Goal: Task Accomplishment & Management: Use online tool/utility

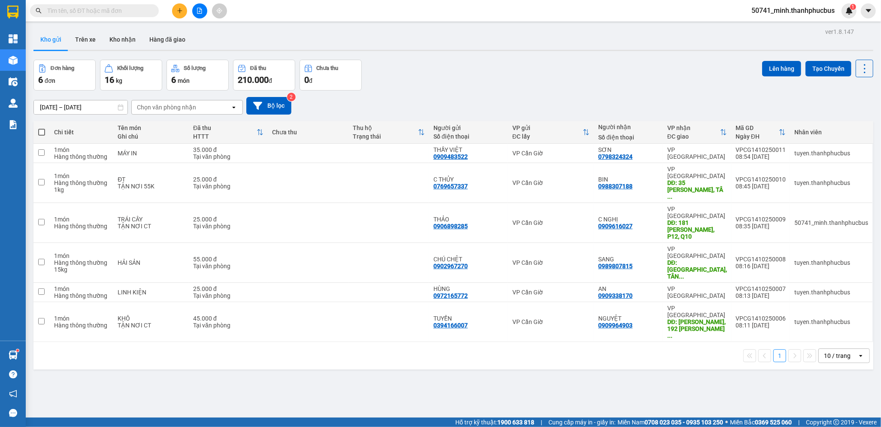
scroll to position [39, 0]
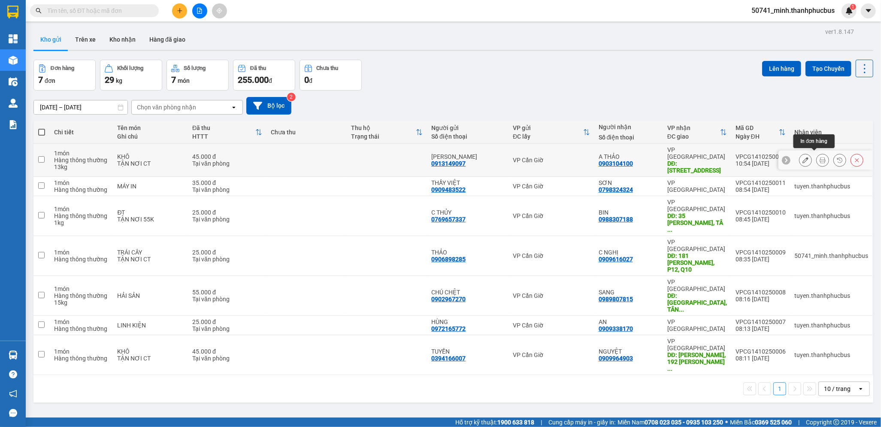
click at [820, 158] on icon at bounding box center [823, 160] width 6 height 6
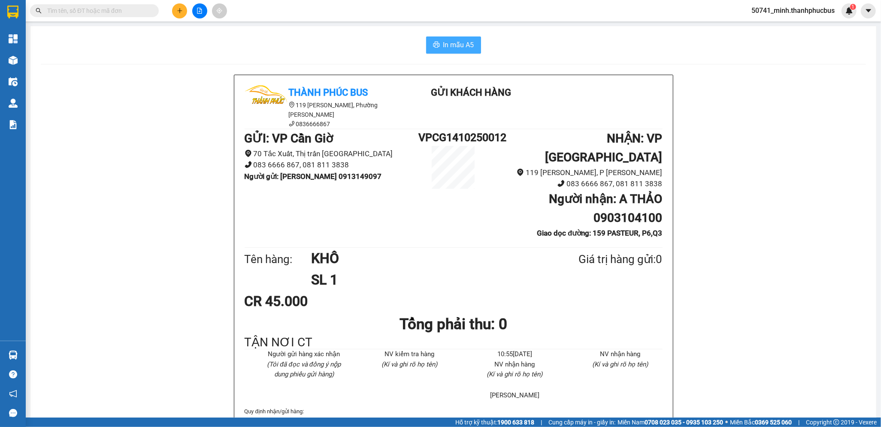
click at [445, 45] on span "In mẫu A5" at bounding box center [458, 44] width 31 height 11
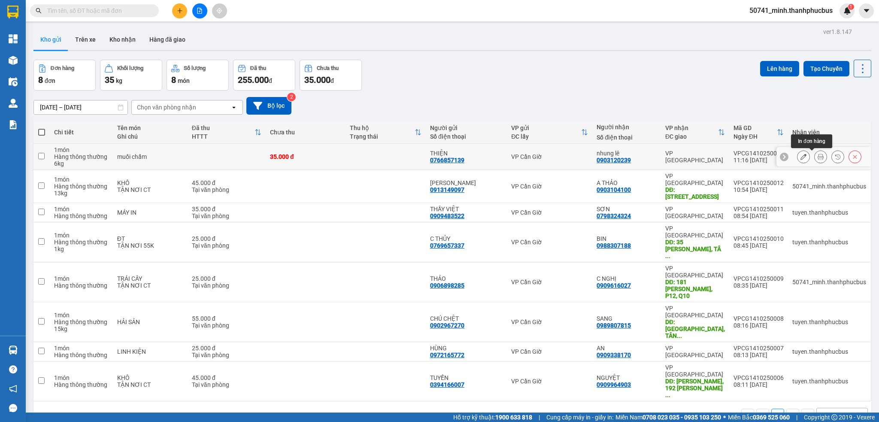
click at [816, 154] on button at bounding box center [820, 156] width 12 height 15
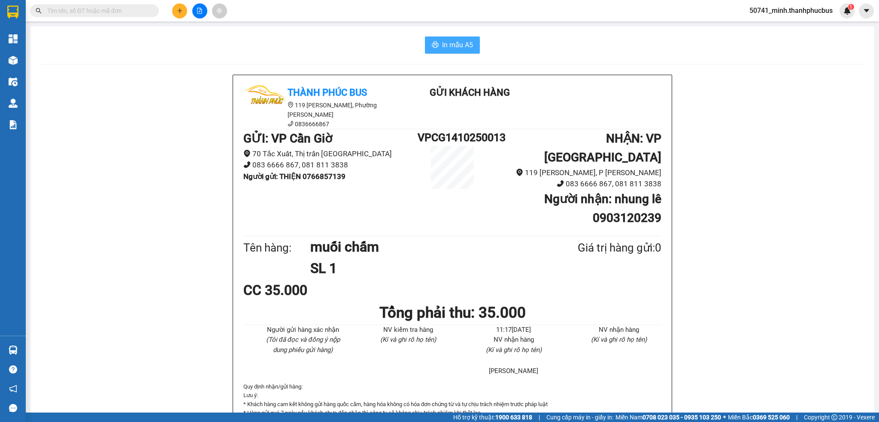
click at [436, 45] on button "In mẫu A5" at bounding box center [452, 44] width 55 height 17
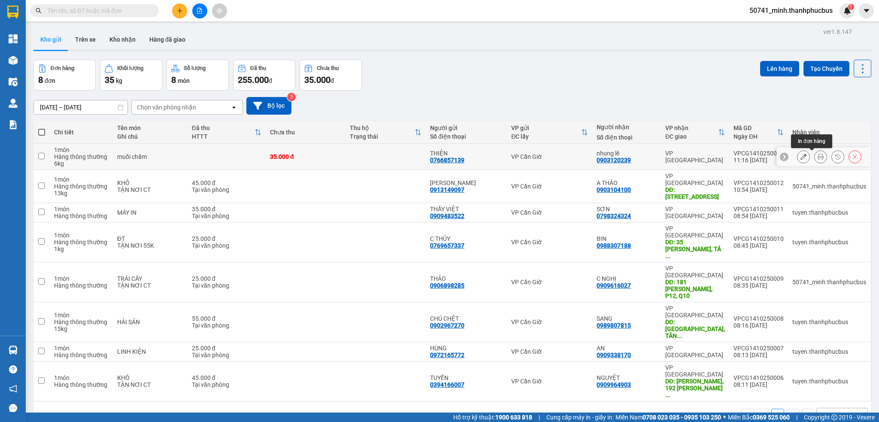
click at [814, 157] on button at bounding box center [820, 156] width 12 height 15
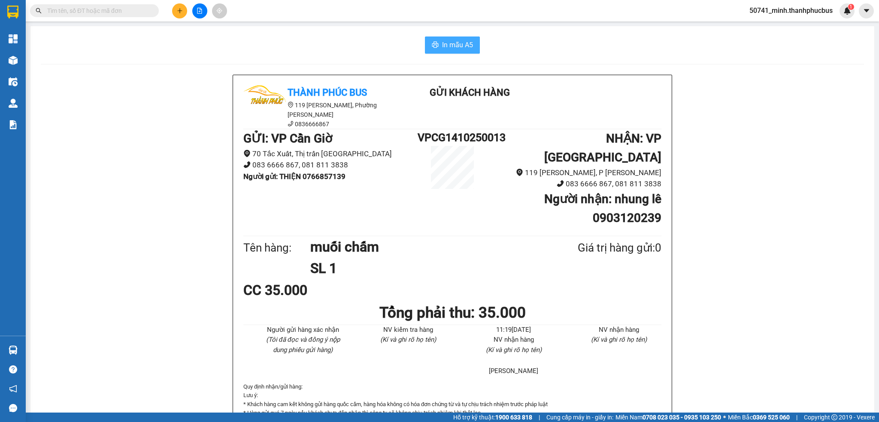
click at [444, 48] on span "In mẫu A5" at bounding box center [457, 44] width 31 height 11
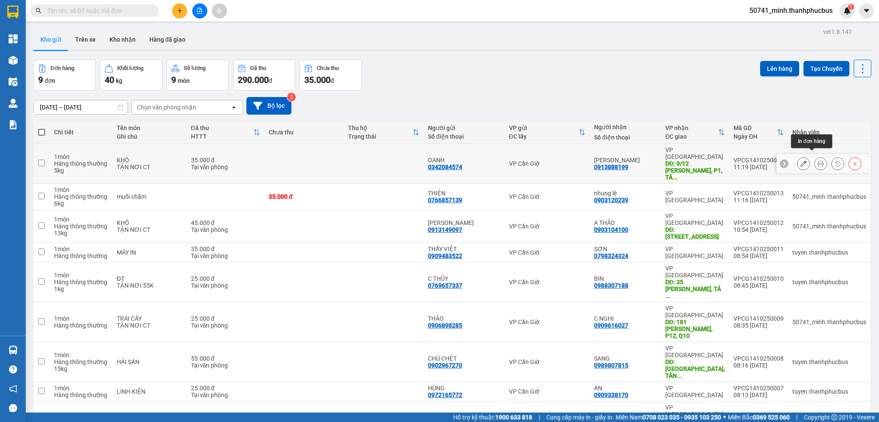
click at [816, 156] on button at bounding box center [820, 163] width 12 height 15
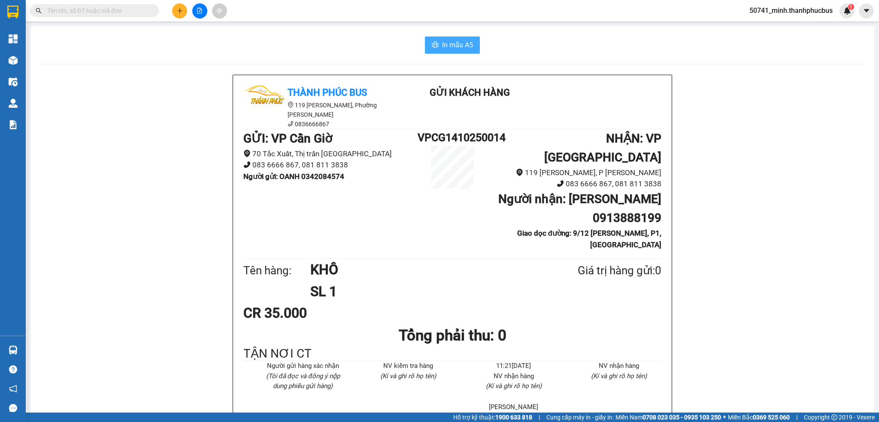
click at [448, 42] on span "In mẫu A5" at bounding box center [457, 44] width 31 height 11
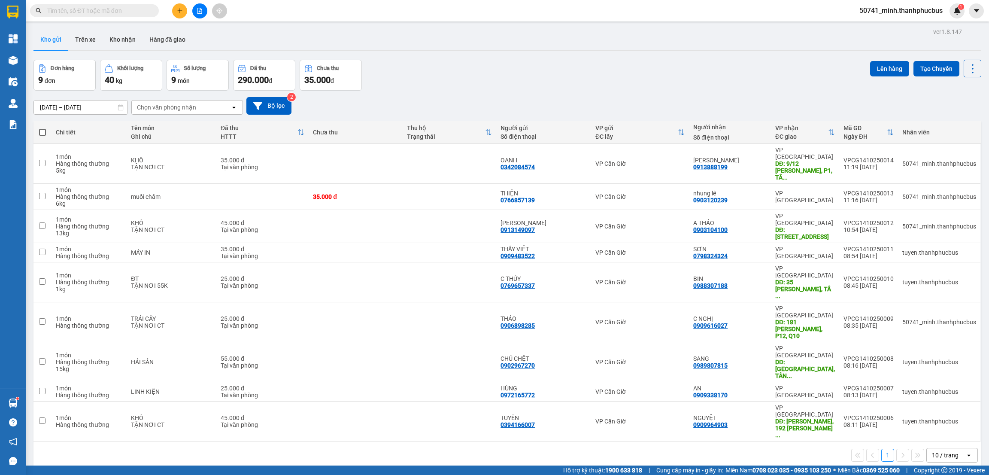
click at [622, 85] on div "Đơn hàng 9 đơn Khối lượng 40 kg Số lượng 9 món Đã thu 290.000 đ Chưa thu 35.000…" at bounding box center [506, 75] width 947 height 31
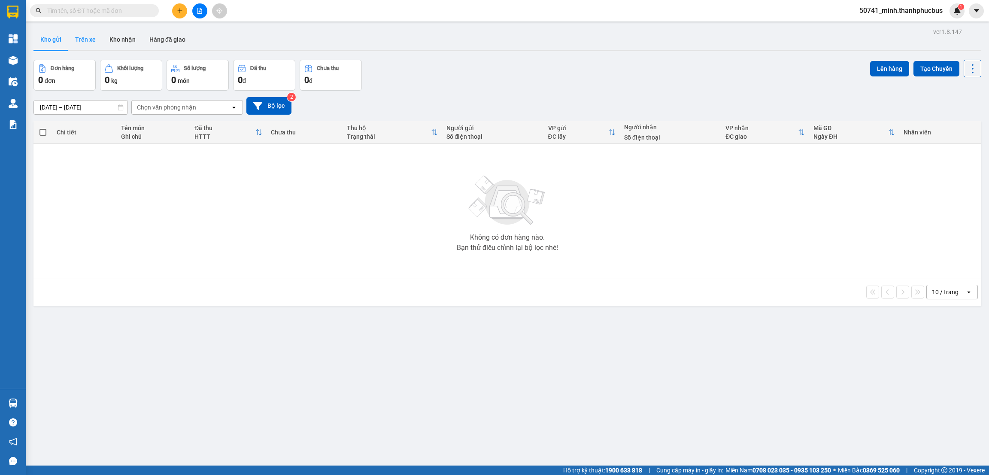
click at [87, 35] on button "Trên xe" at bounding box center [85, 39] width 34 height 21
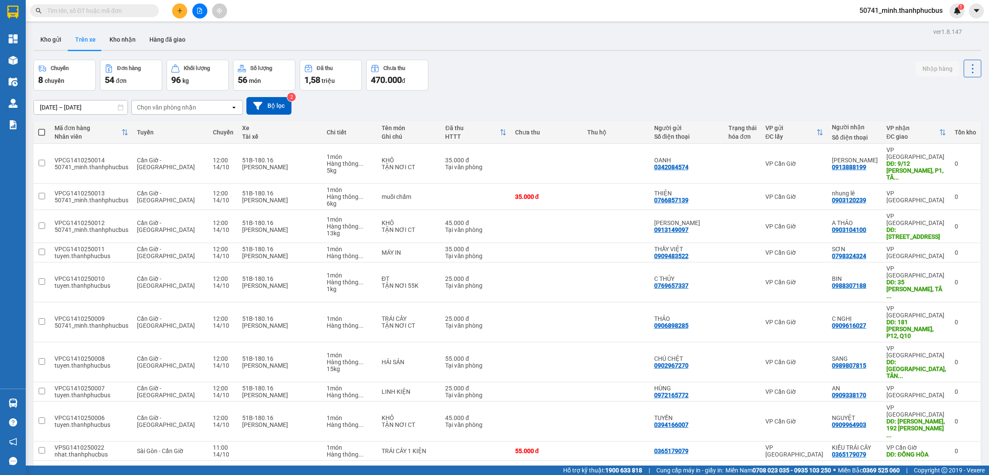
click at [405, 442] on div "ver 1.8.147 Kho gửi Trên xe Kho nhận Hàng đã giao Chuyến 8 chuyến Đơn hàng 54 đ…" at bounding box center [507, 263] width 954 height 475
click at [121, 36] on button "Kho nhận" at bounding box center [123, 39] width 40 height 21
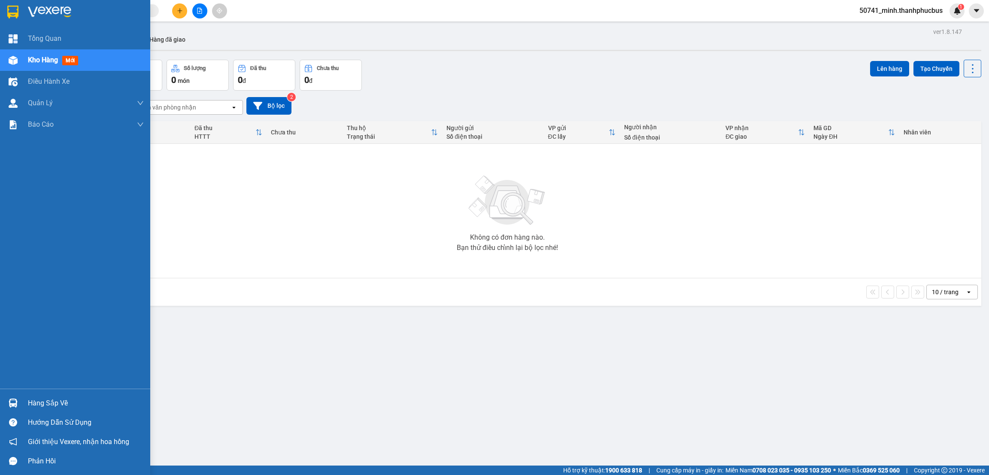
click at [56, 401] on div "Hàng sắp về" at bounding box center [86, 402] width 116 height 13
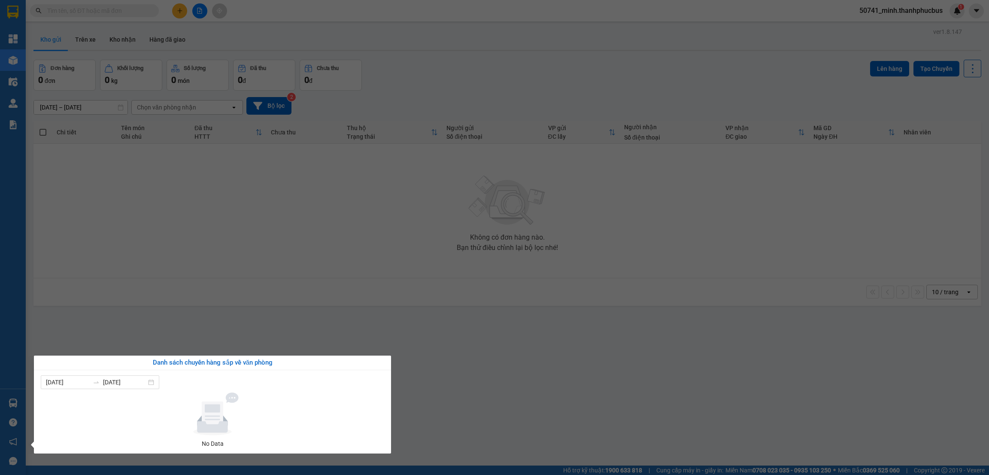
click at [647, 391] on section "Kết quả tìm kiếm ( 0 ) Bộ lọc No Data 50741_minh.thanhphucbus 1 Tổng Quan Kho h…" at bounding box center [494, 237] width 989 height 475
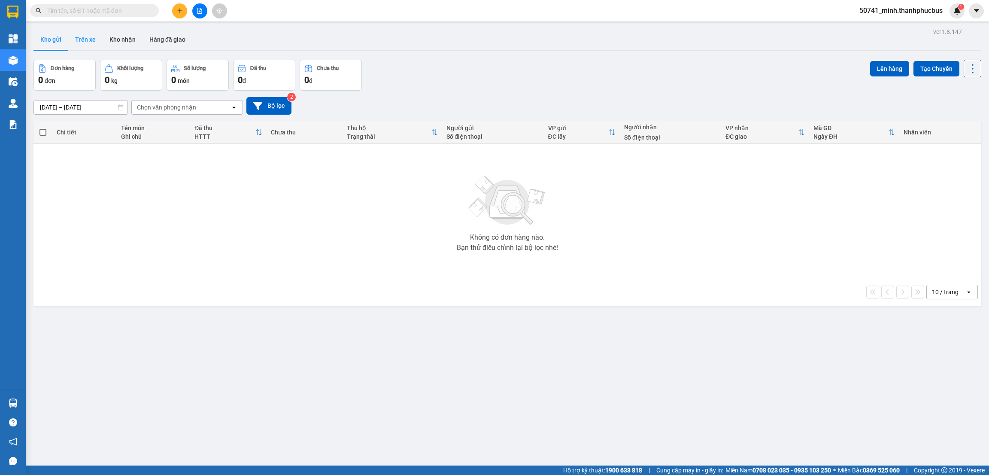
click at [86, 37] on button "Trên xe" at bounding box center [85, 39] width 34 height 21
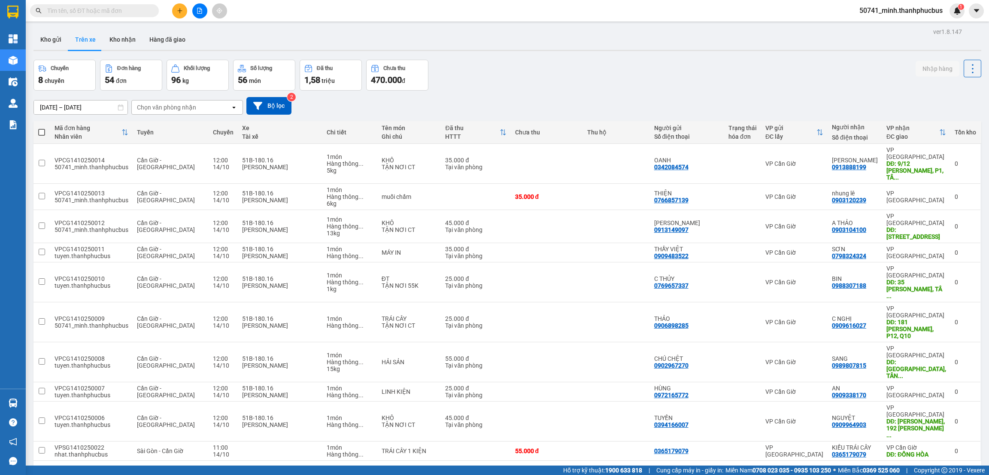
click at [169, 106] on div "Chọn văn phòng nhận" at bounding box center [166, 107] width 59 height 9
click at [165, 136] on div "VP Cần Giờ" at bounding box center [187, 140] width 112 height 15
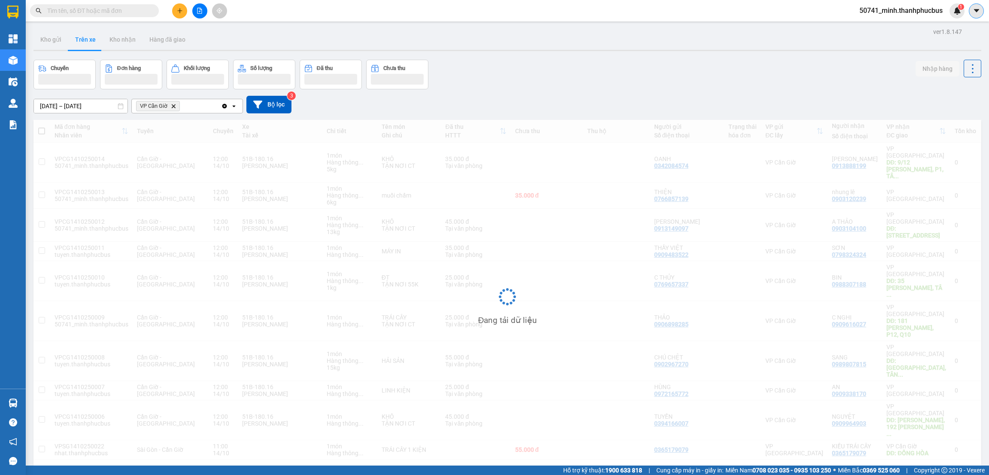
click at [974, 8] on icon "caret-down" at bounding box center [976, 11] width 8 height 8
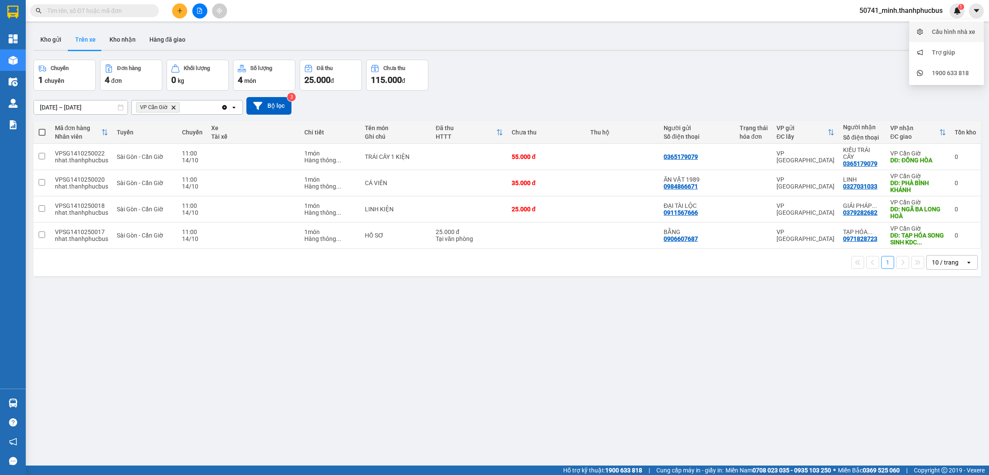
click at [944, 29] on div "Cấu hình nhà xe" at bounding box center [953, 31] width 43 height 9
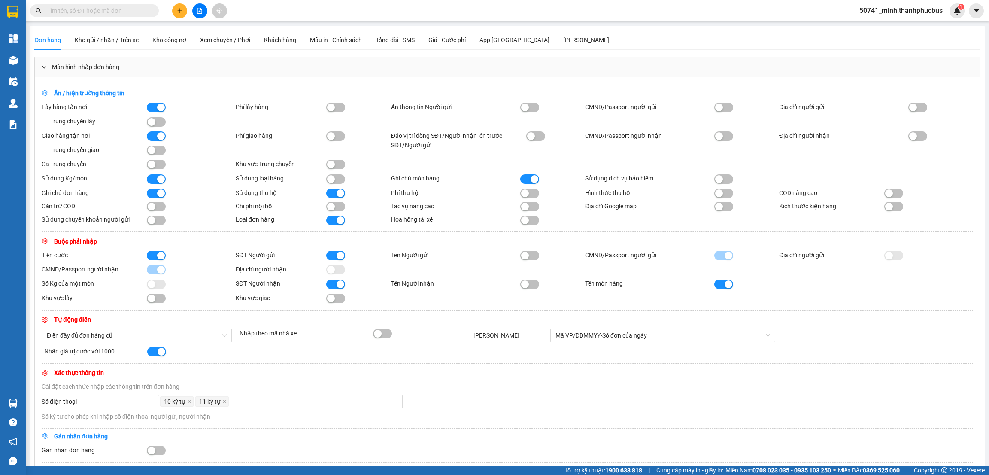
click at [891, 9] on span "50741_minh.thanhphucbus" at bounding box center [900, 10] width 97 height 11
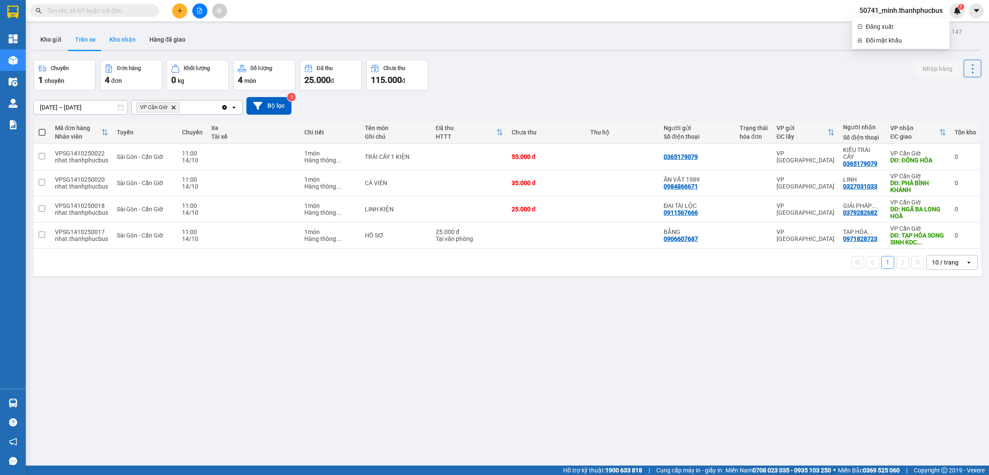
click at [122, 40] on button "Kho nhận" at bounding box center [123, 39] width 40 height 21
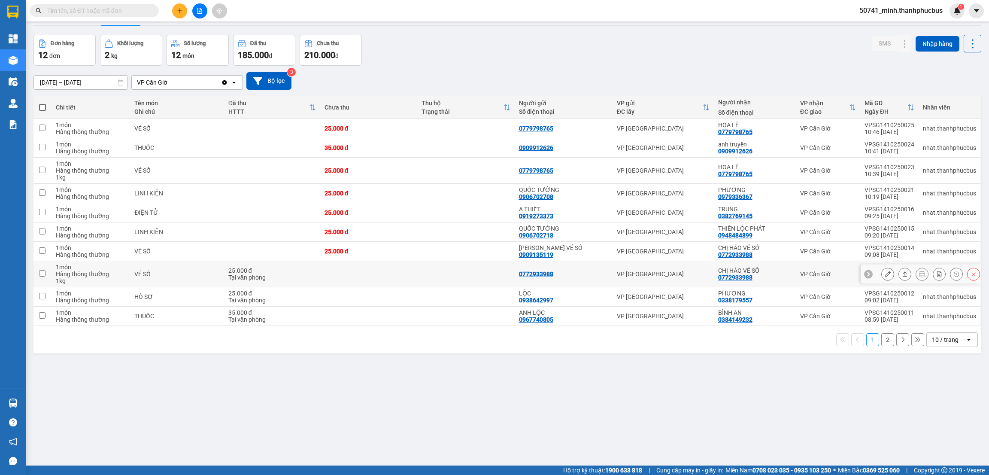
scroll to position [39, 0]
